Goal: Task Accomplishment & Management: Use online tool/utility

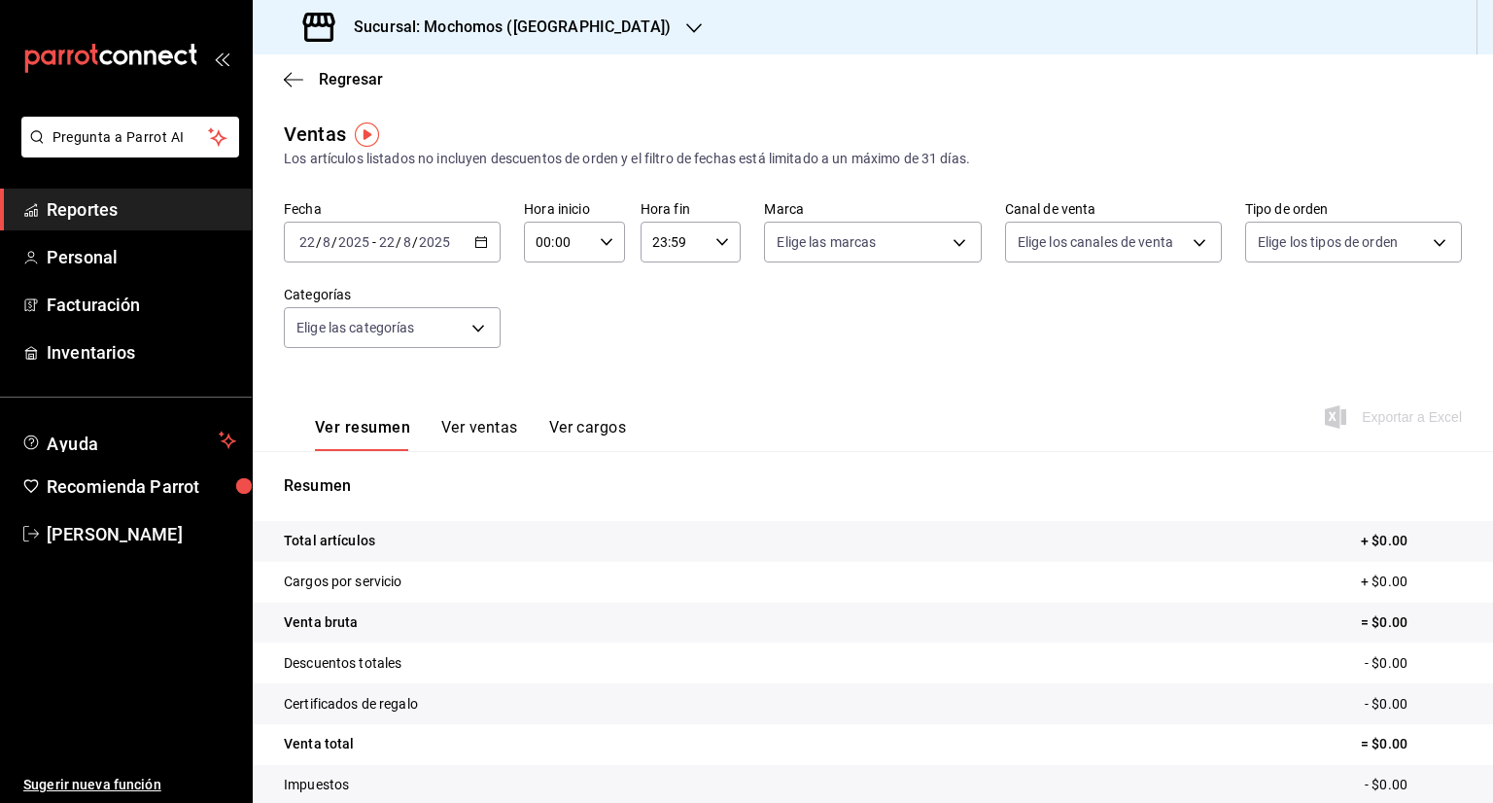
click at [476, 246] on icon "button" at bounding box center [481, 242] width 14 height 14
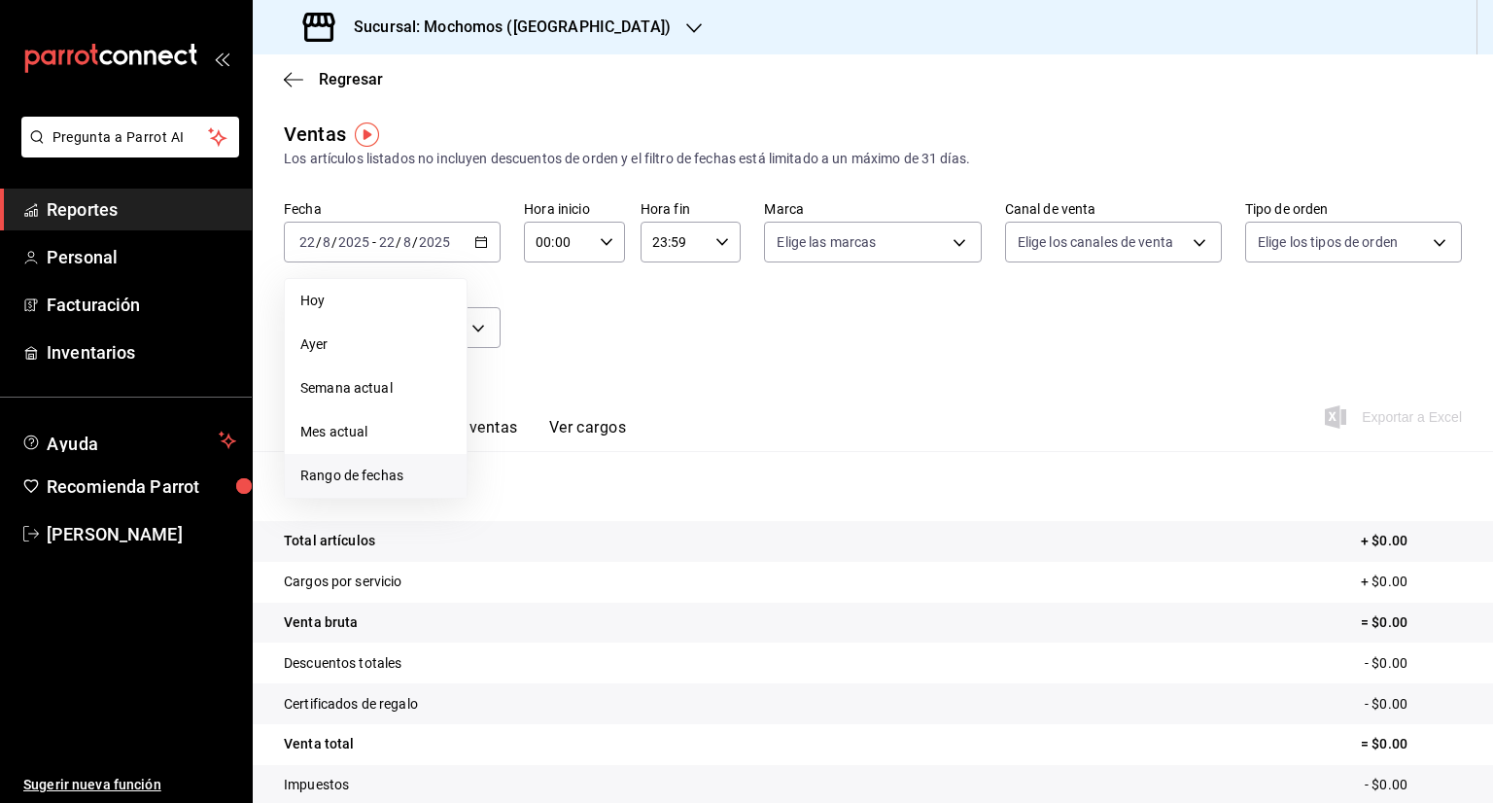
click at [369, 474] on span "Rango de fechas" at bounding box center [375, 476] width 151 height 20
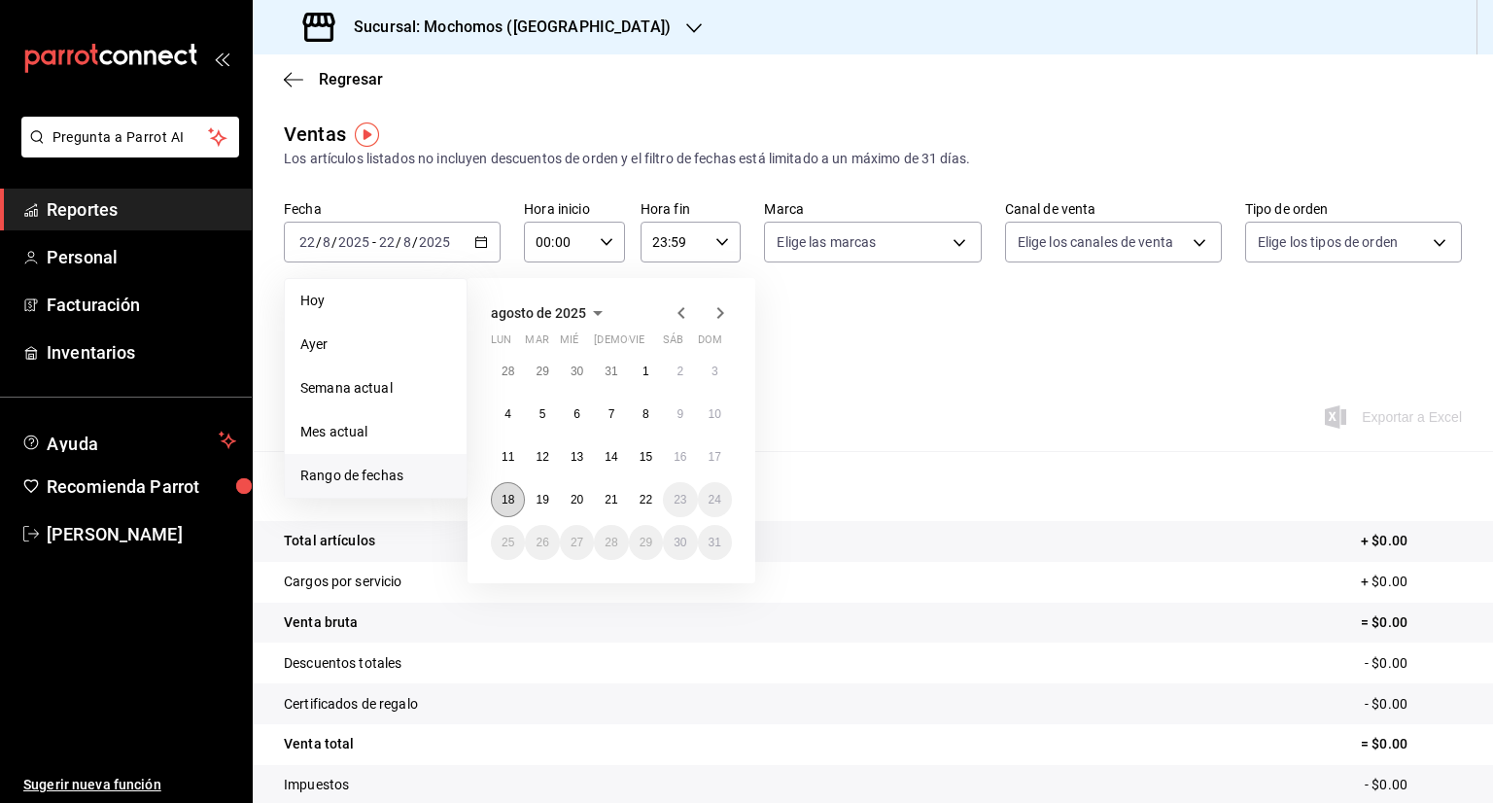
click at [505, 497] on abbr "18" at bounding box center [508, 500] width 13 height 14
click at [649, 501] on abbr "22" at bounding box center [646, 500] width 13 height 14
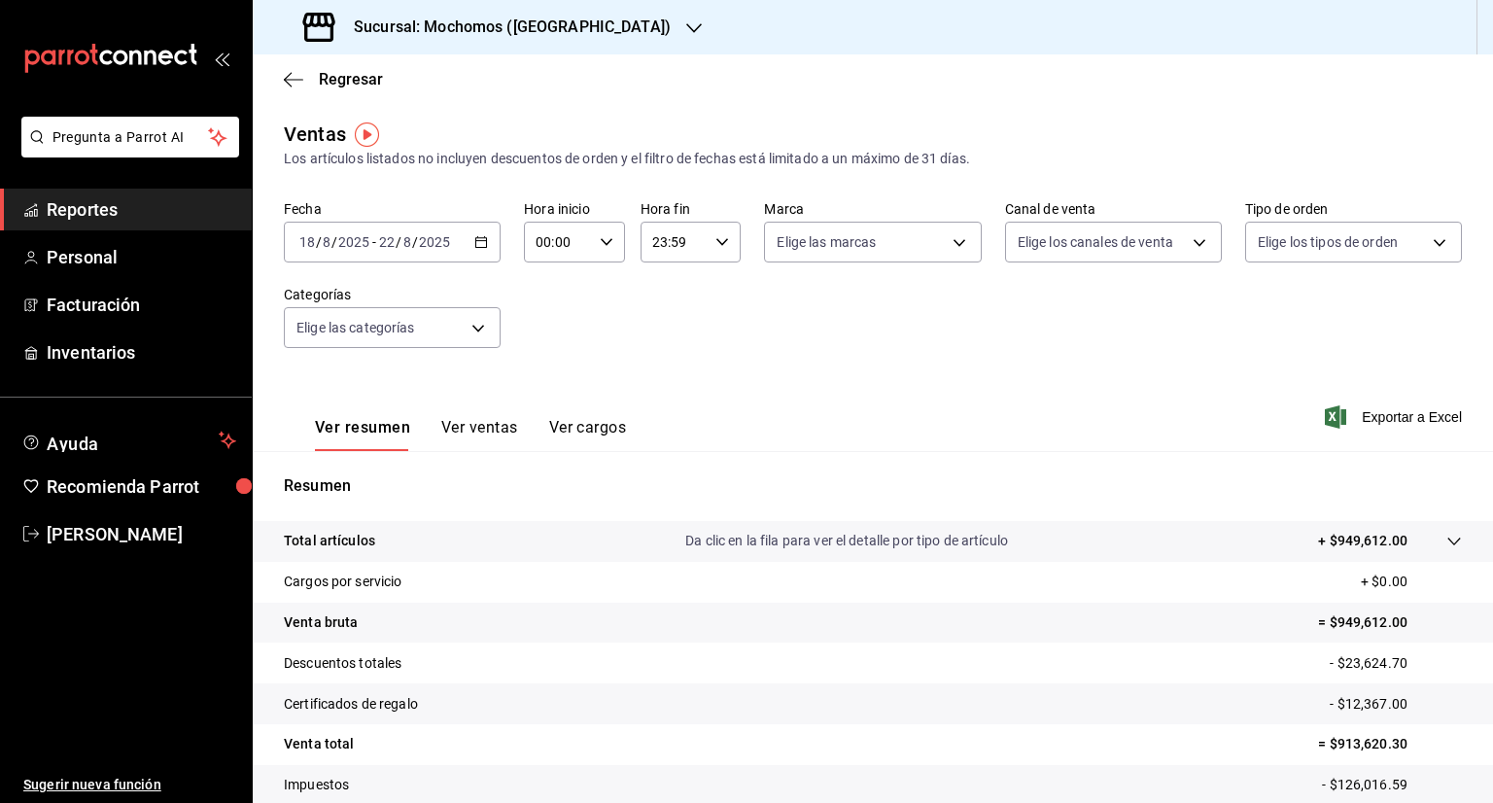
click at [606, 235] on icon "button" at bounding box center [607, 242] width 14 height 14
click at [546, 358] on button "05" at bounding box center [546, 363] width 42 height 39
type input "05:00"
click at [696, 238] on div at bounding box center [746, 401] width 1493 height 803
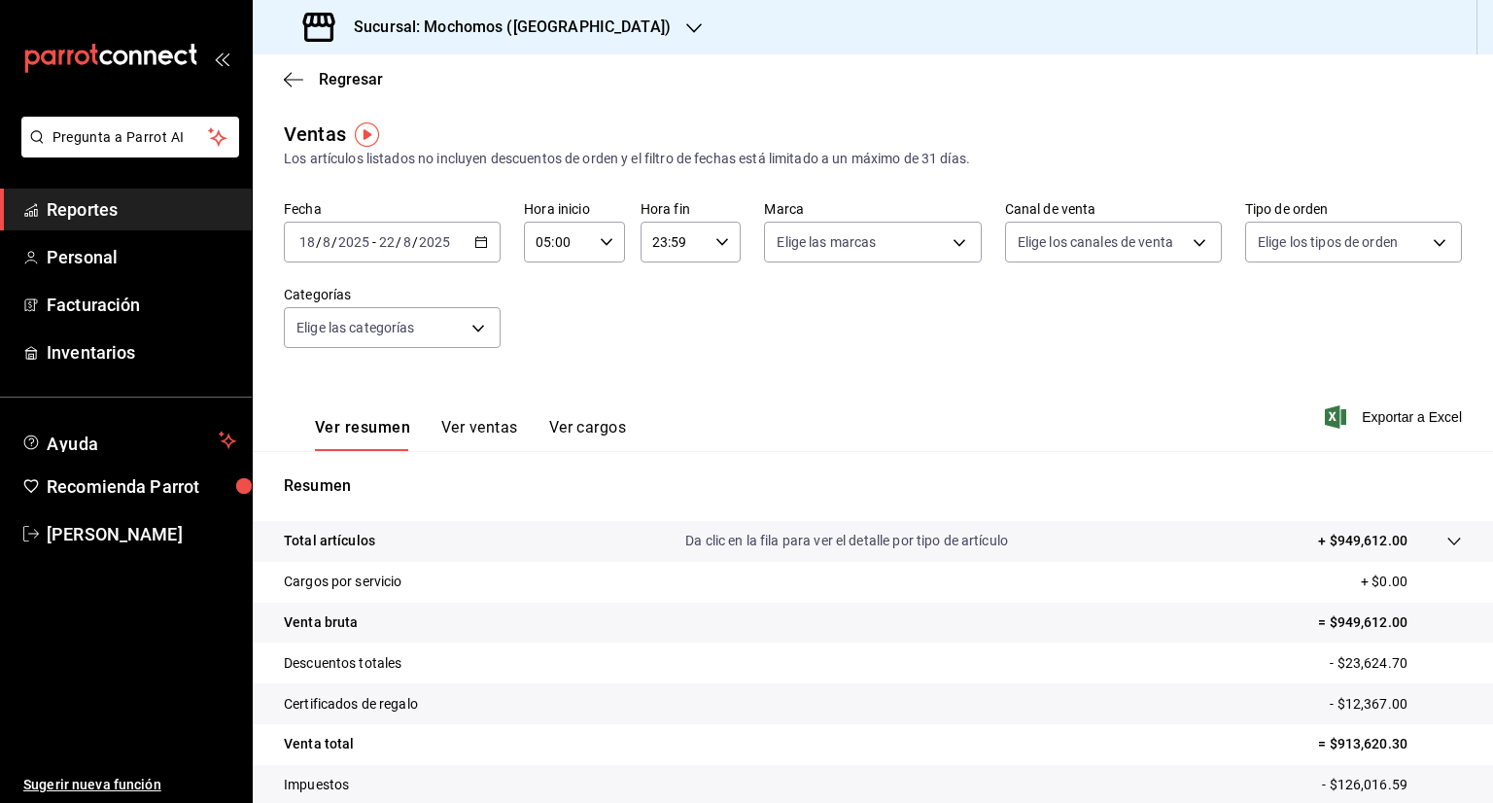
click at [717, 240] on icon "button" at bounding box center [723, 242] width 14 height 14
click at [661, 383] on span "05" at bounding box center [660, 378] width 18 height 16
click at [707, 352] on span "05" at bounding box center [710, 356] width 18 height 16
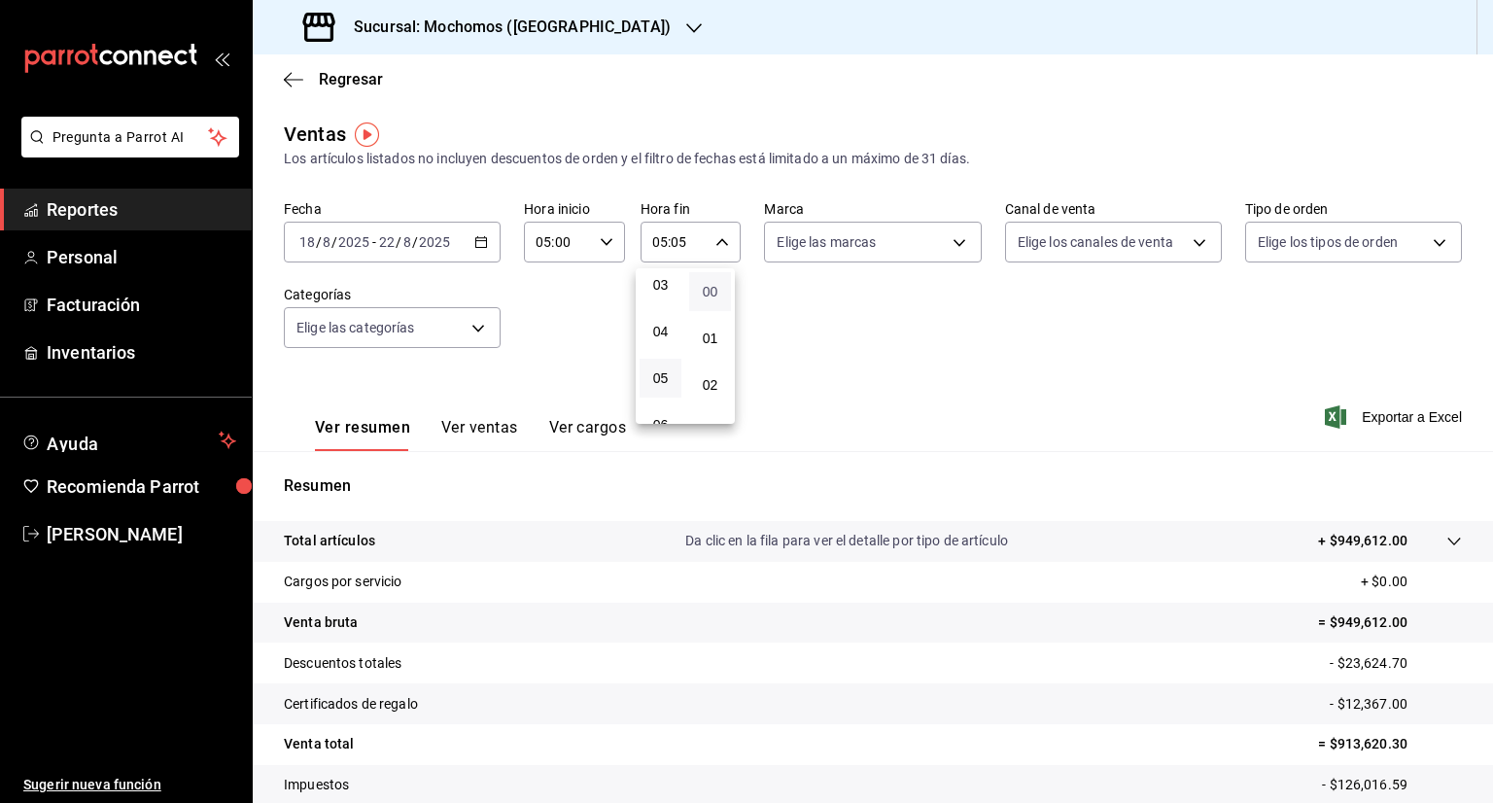
click at [714, 296] on span "00" at bounding box center [710, 292] width 18 height 16
type input "05:00"
click at [828, 335] on div at bounding box center [746, 401] width 1493 height 803
click at [1390, 416] on span "Exportar a Excel" at bounding box center [1395, 416] width 133 height 23
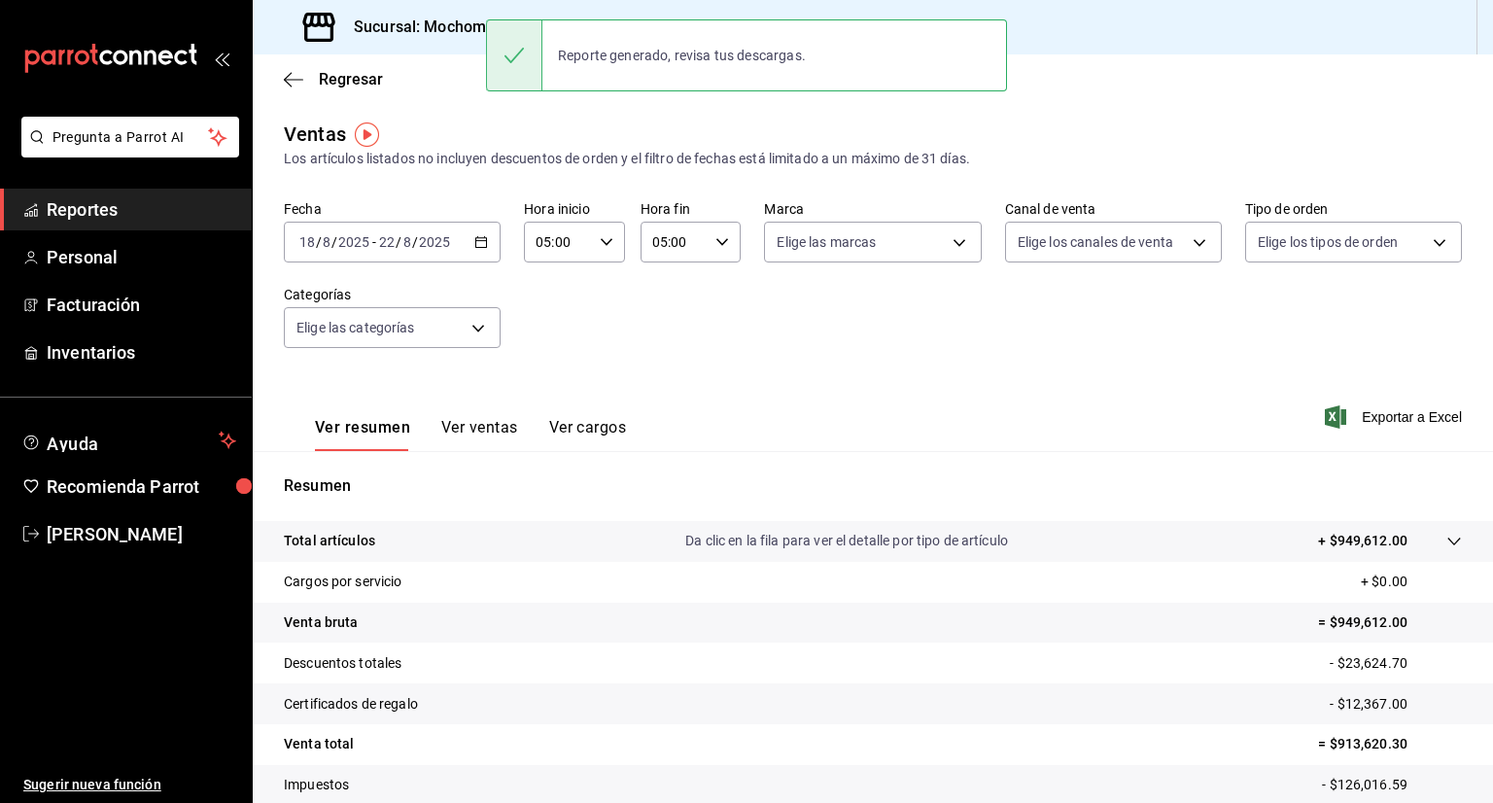
click at [702, 583] on tr "Cargos por servicio + $0.00" at bounding box center [873, 582] width 1241 height 41
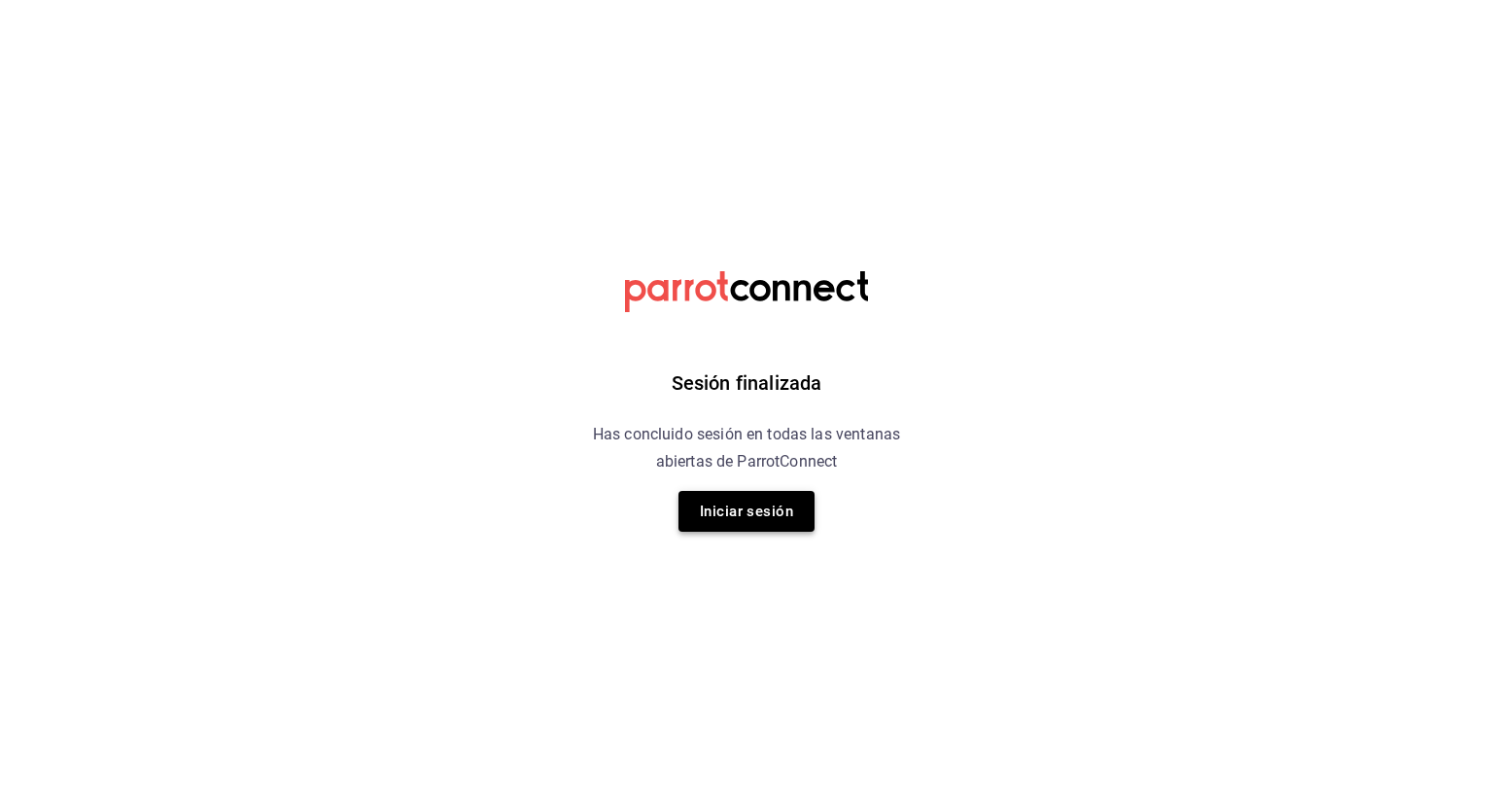
click at [747, 520] on button "Iniciar sesión" at bounding box center [747, 511] width 136 height 41
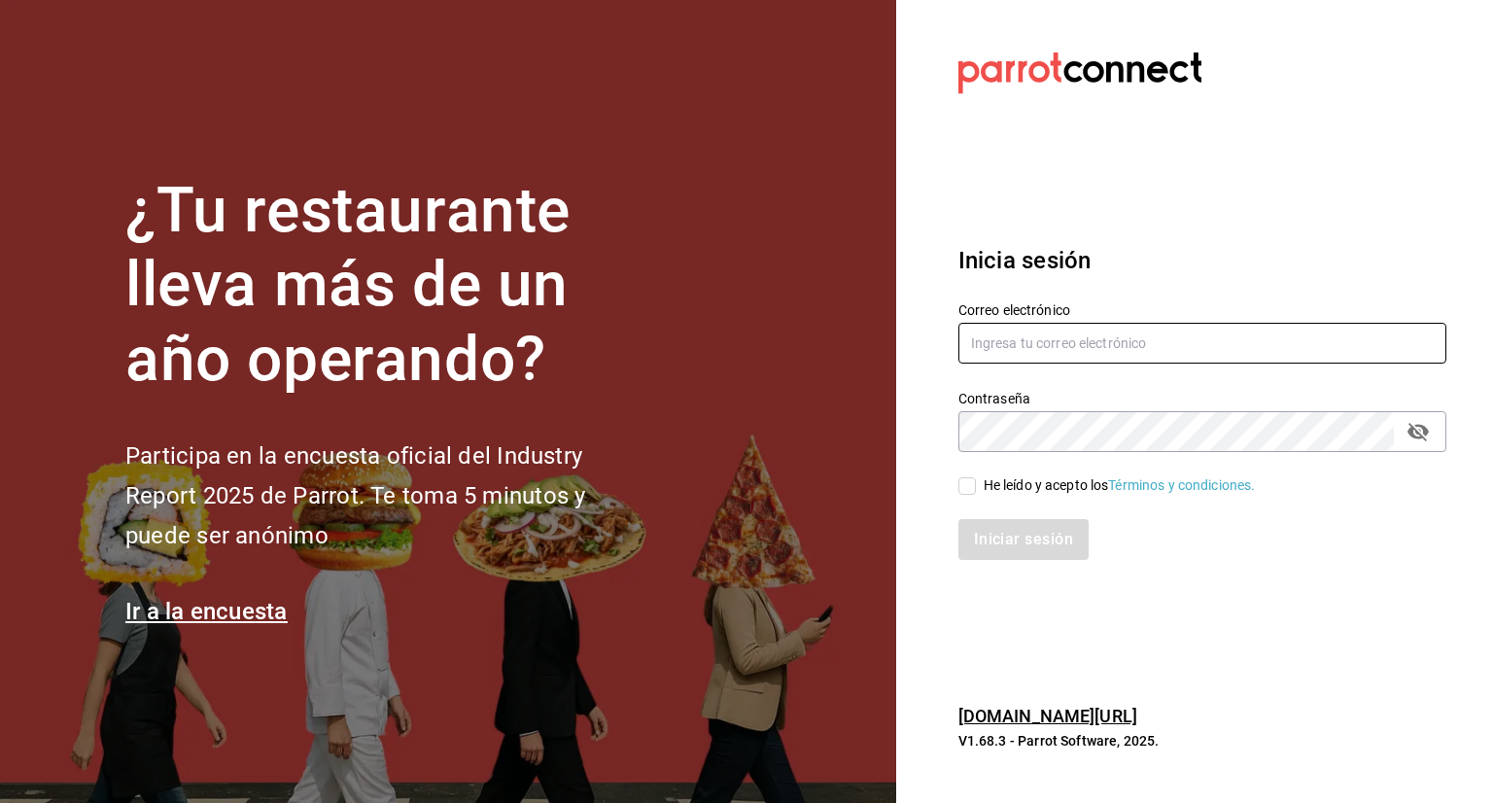
click at [1094, 350] on input "text" at bounding box center [1203, 343] width 488 height 41
type input "ruben.felix@grupocosteno.com"
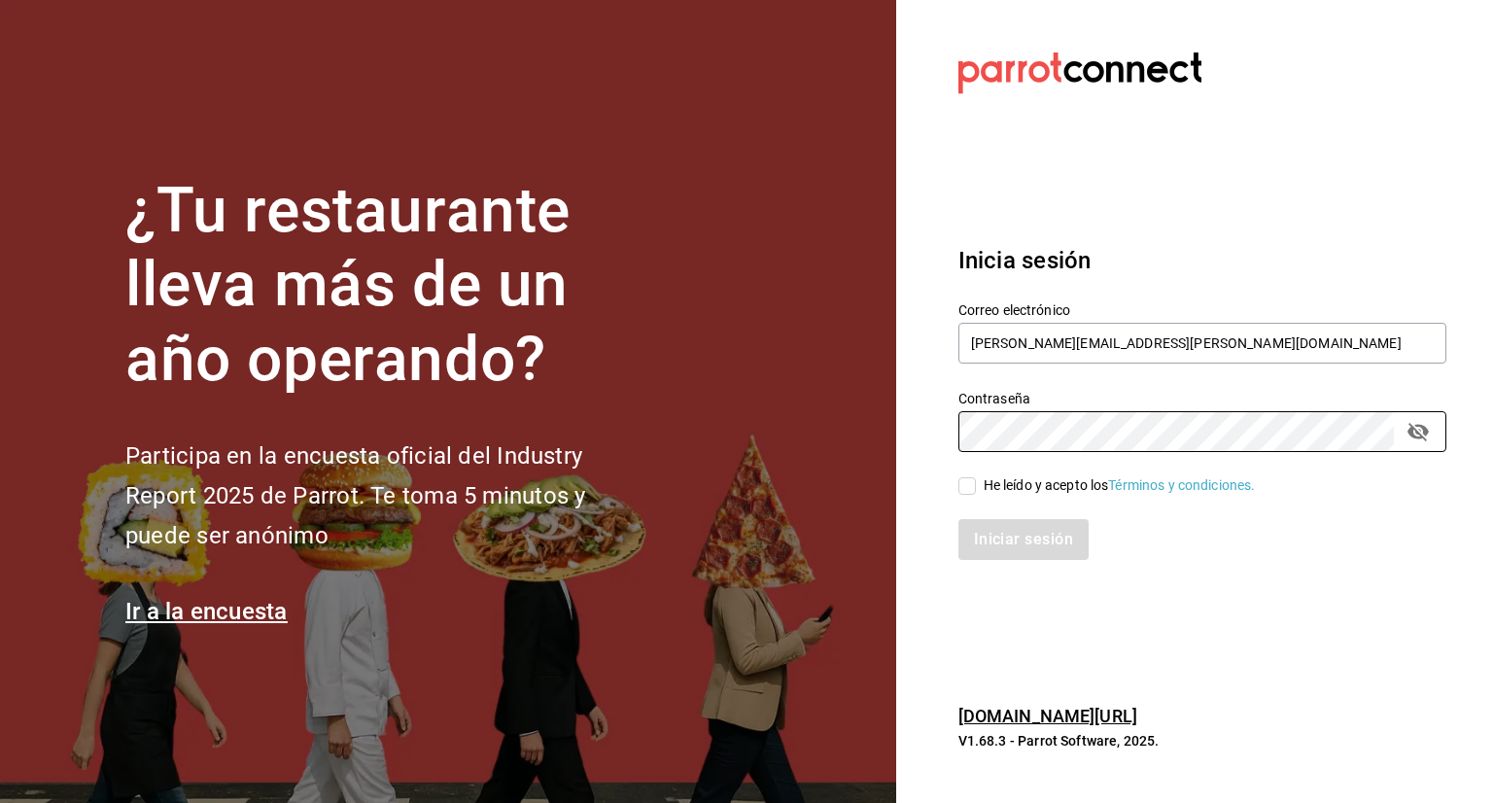
click at [1004, 477] on div "He leído y acepto los Términos y condiciones." at bounding box center [1120, 485] width 272 height 20
click at [976, 477] on input "He leído y acepto los Términos y condiciones." at bounding box center [967, 485] width 17 height 17
checkbox input "true"
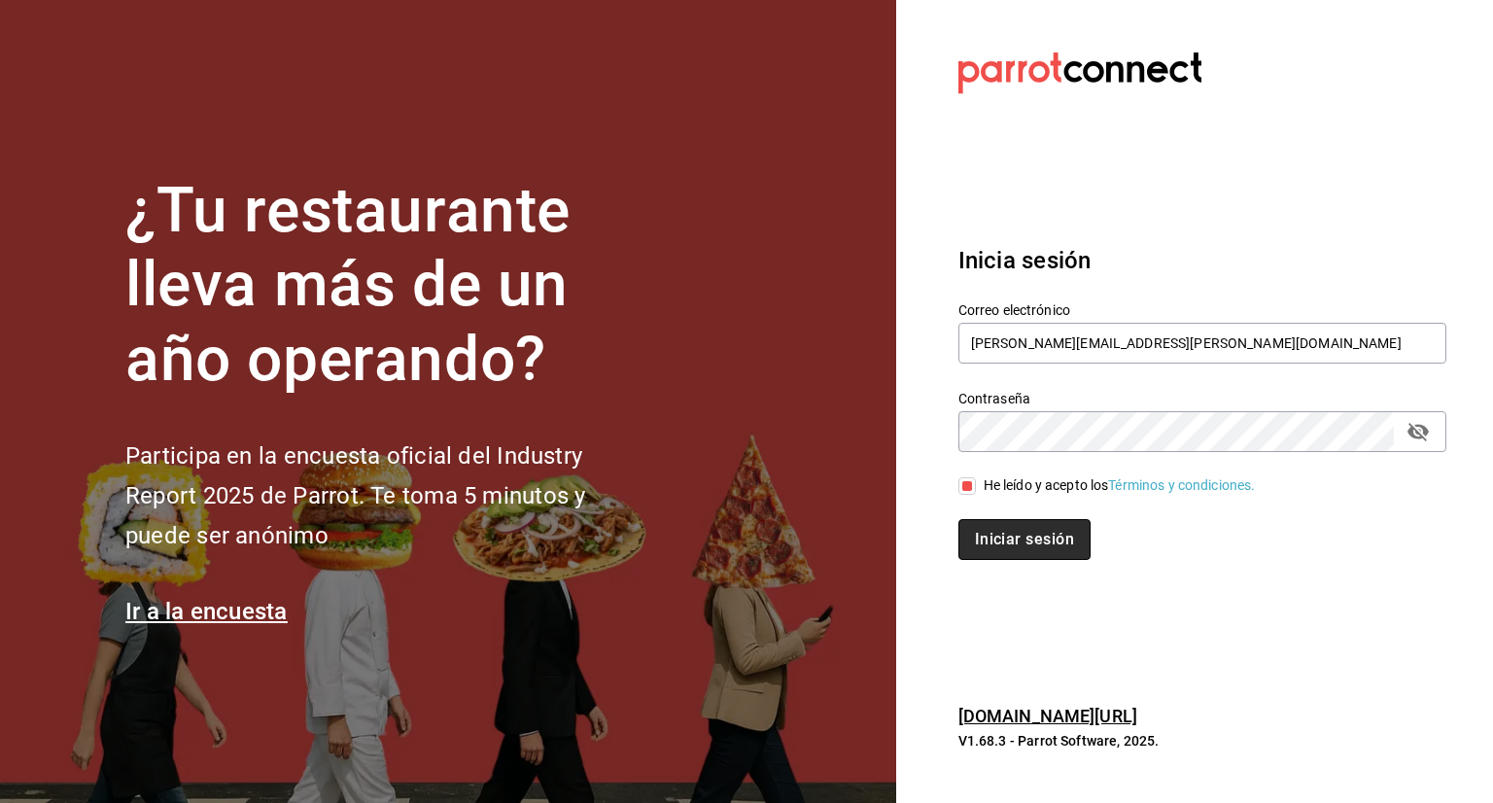
click at [983, 542] on button "Iniciar sesión" at bounding box center [1025, 539] width 132 height 41
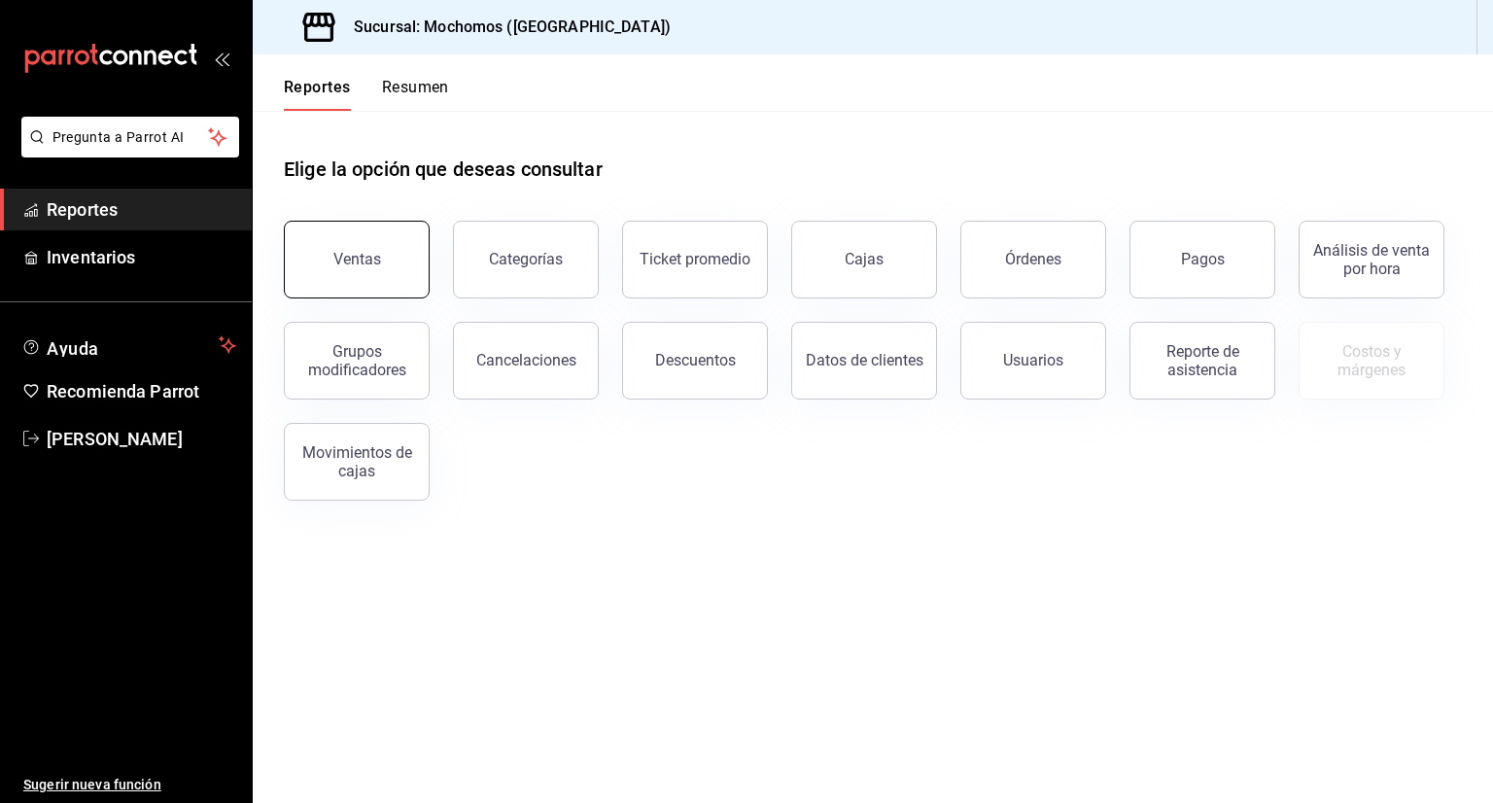
click at [392, 267] on button "Ventas" at bounding box center [357, 260] width 146 height 78
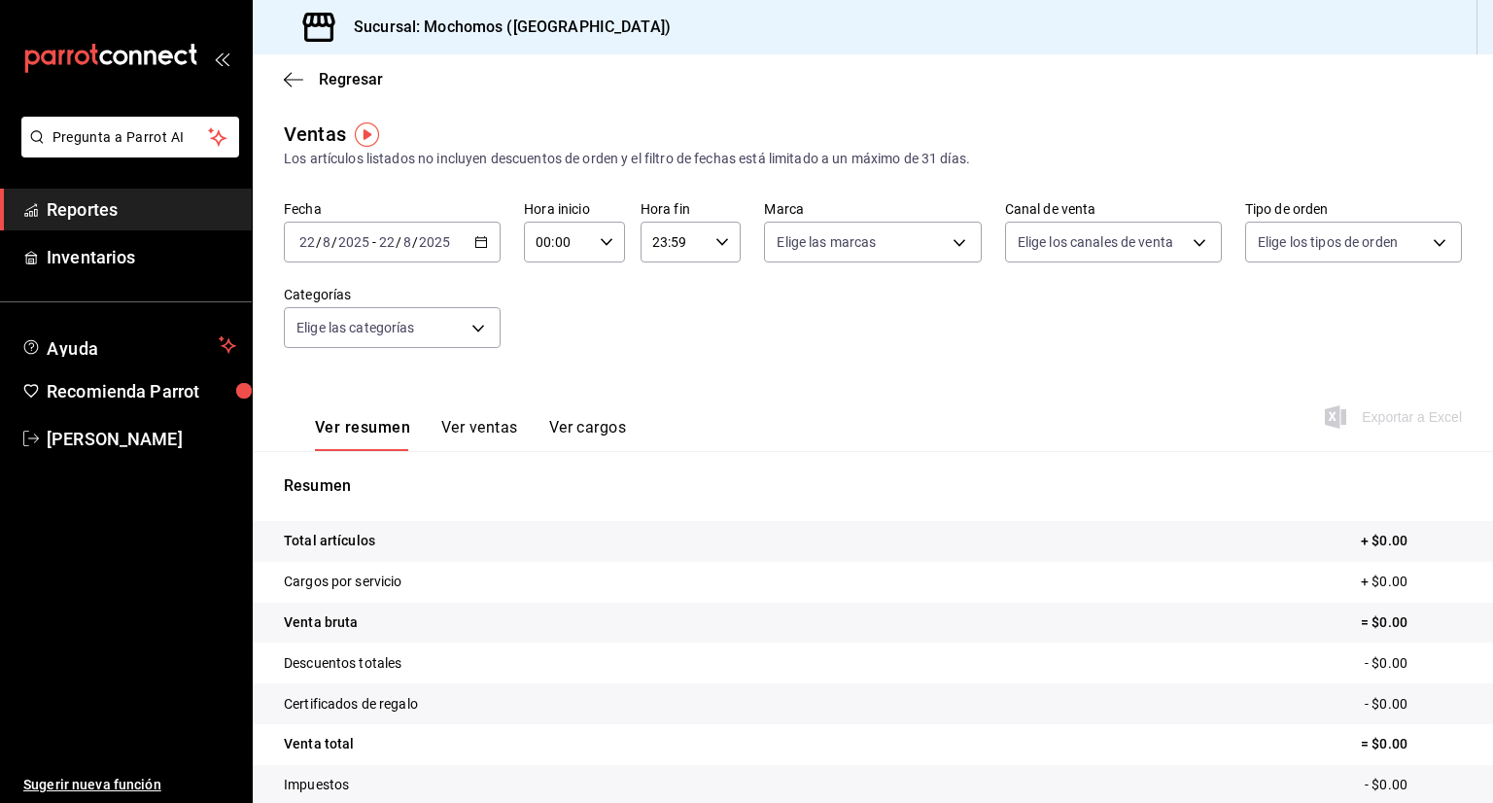
click at [474, 245] on icon "button" at bounding box center [481, 242] width 14 height 14
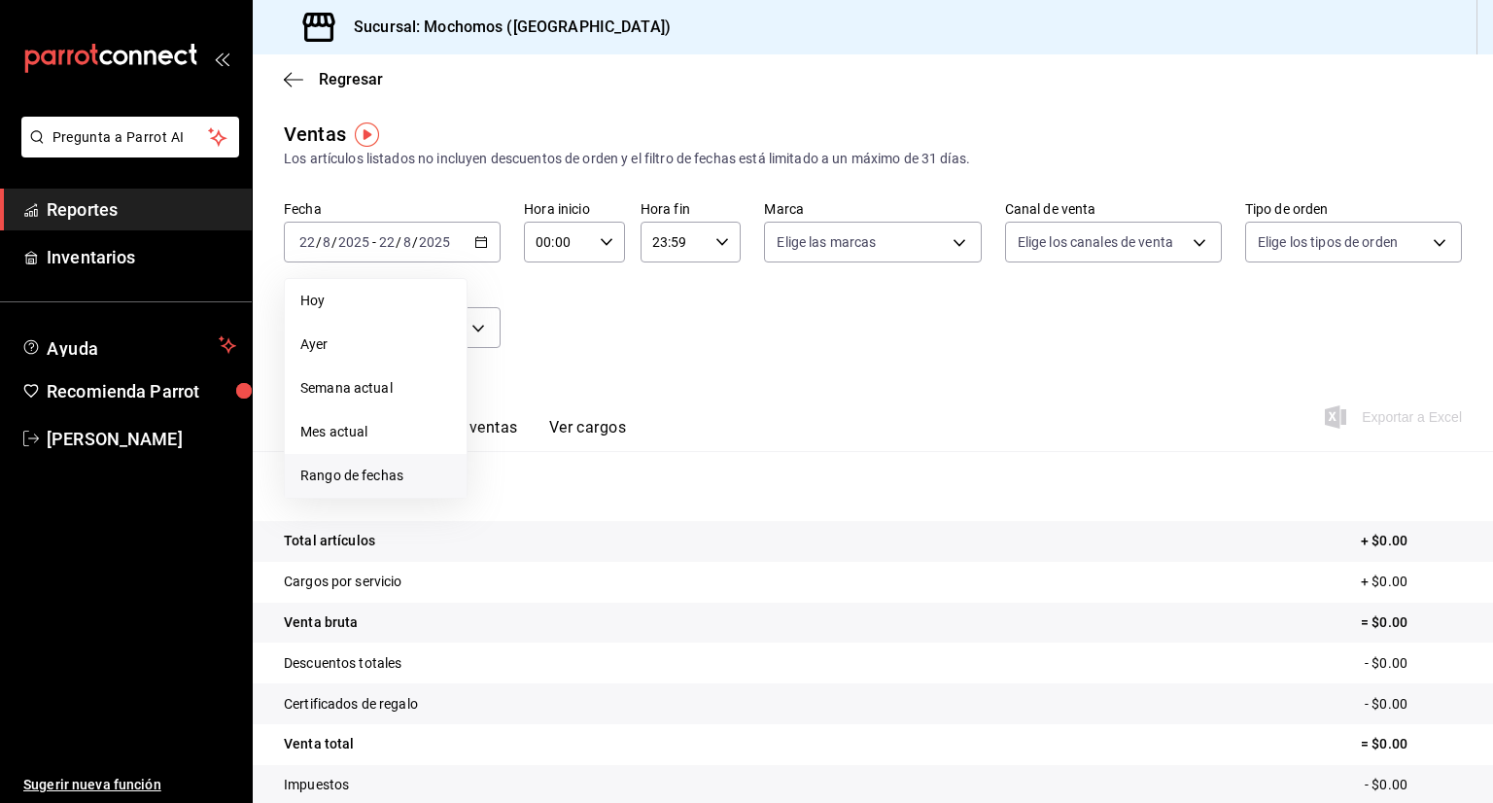
click at [353, 472] on span "Rango de fechas" at bounding box center [375, 476] width 151 height 20
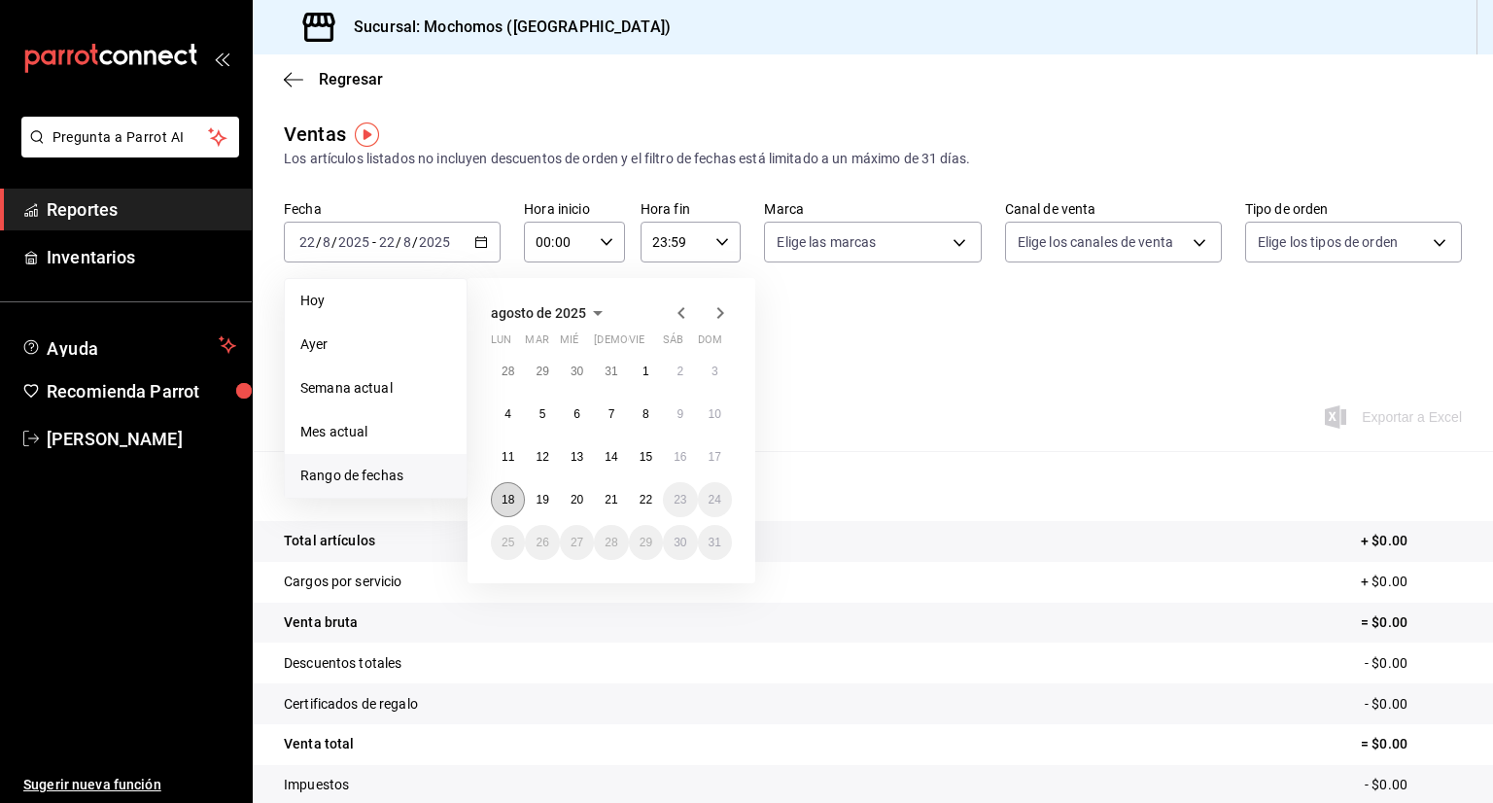
click at [509, 499] on abbr "18" at bounding box center [508, 500] width 13 height 14
click at [649, 505] on abbr "22" at bounding box center [646, 500] width 13 height 14
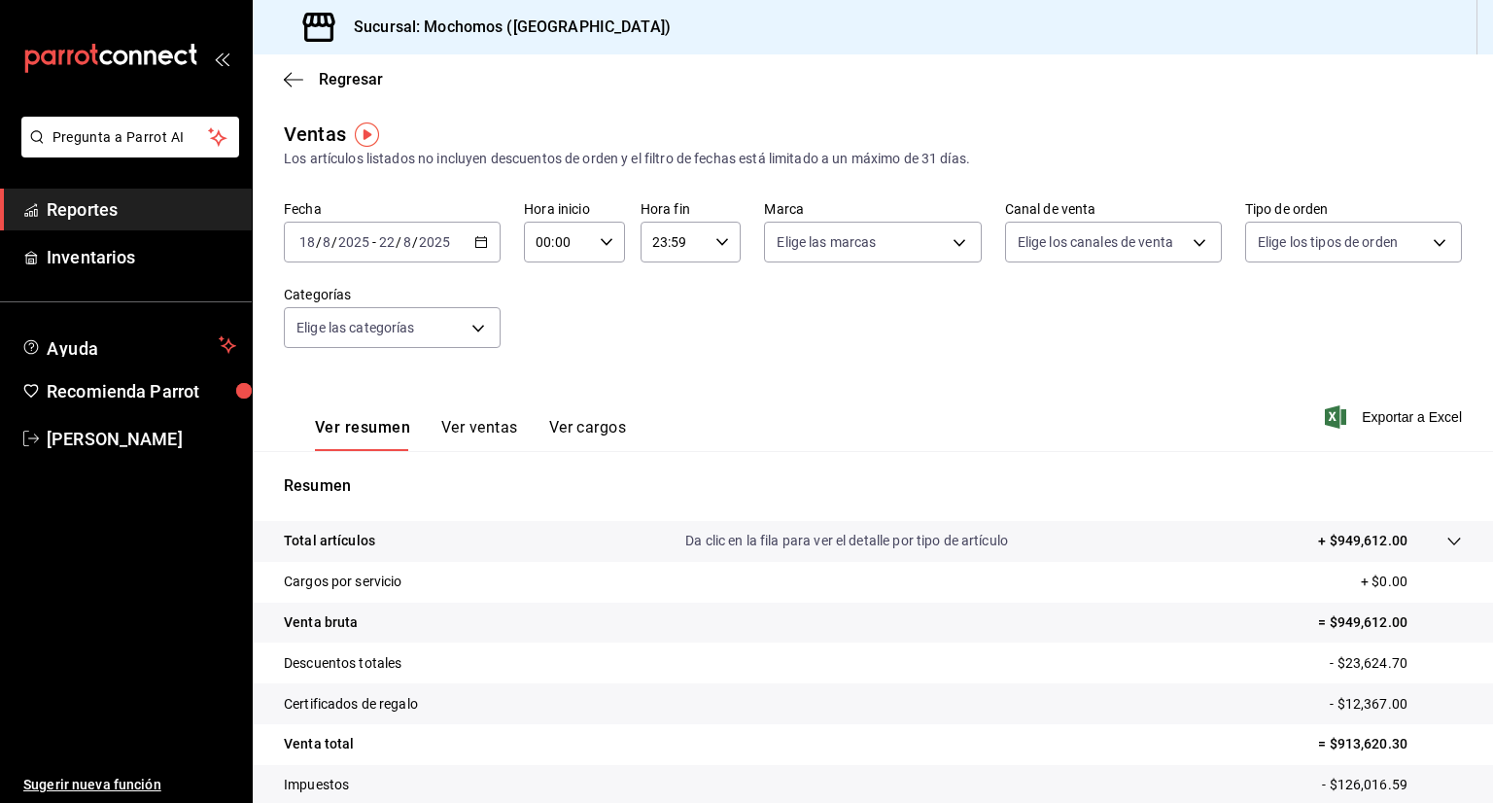
click at [607, 242] on icon "button" at bounding box center [607, 242] width 14 height 14
click at [533, 297] on button "05" at bounding box center [546, 297] width 42 height 39
type input "05:00"
click at [729, 241] on div at bounding box center [746, 401] width 1493 height 803
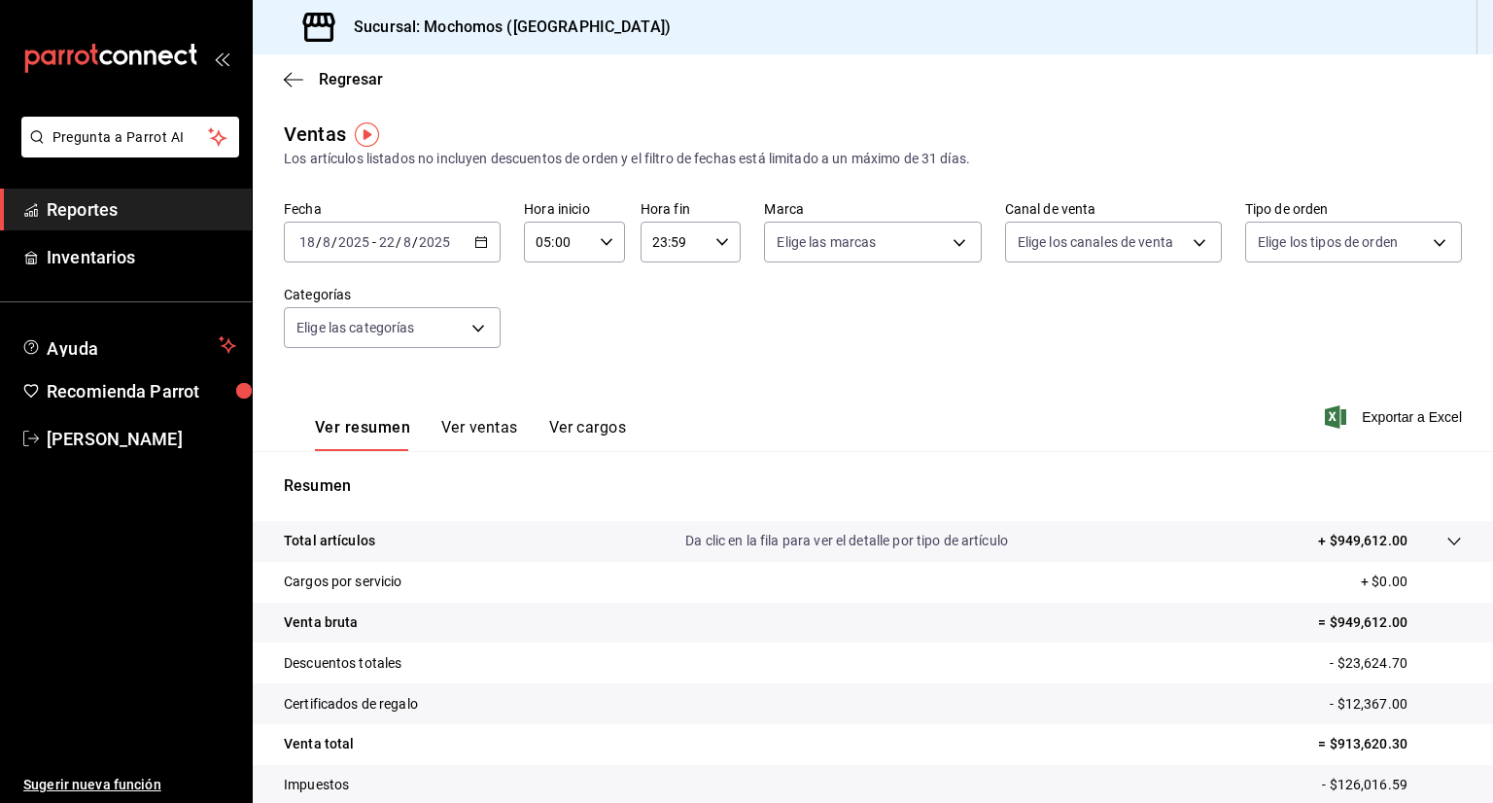
click at [716, 238] on icon "button" at bounding box center [723, 242] width 14 height 14
click at [660, 412] on span "05" at bounding box center [660, 405] width 18 height 16
click at [722, 285] on button "00" at bounding box center [710, 291] width 42 height 39
type input "05:00"
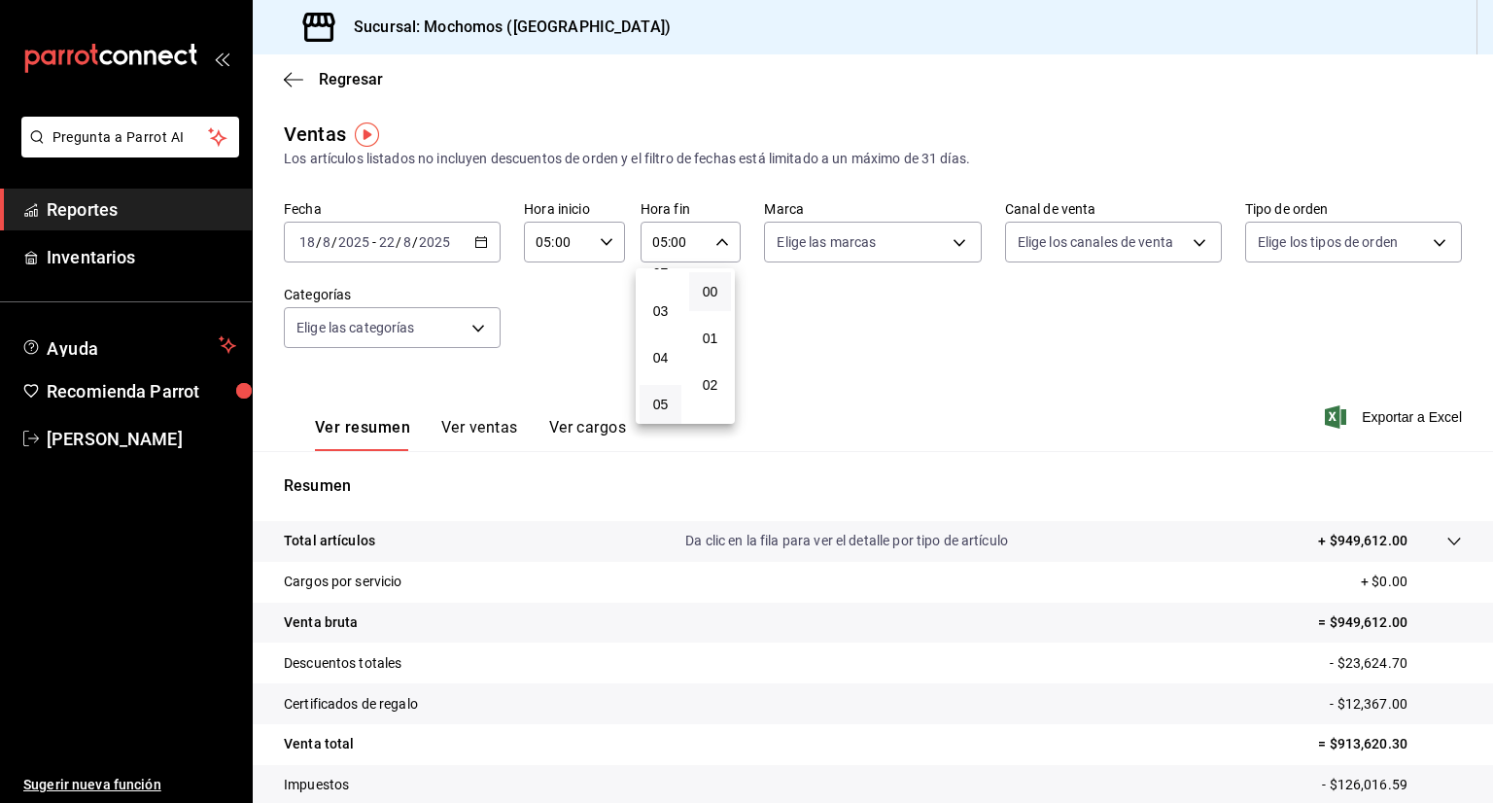
click at [903, 364] on div at bounding box center [746, 401] width 1493 height 803
click at [1389, 414] on span "Exportar a Excel" at bounding box center [1395, 416] width 133 height 23
